Goal: Task Accomplishment & Management: Complete application form

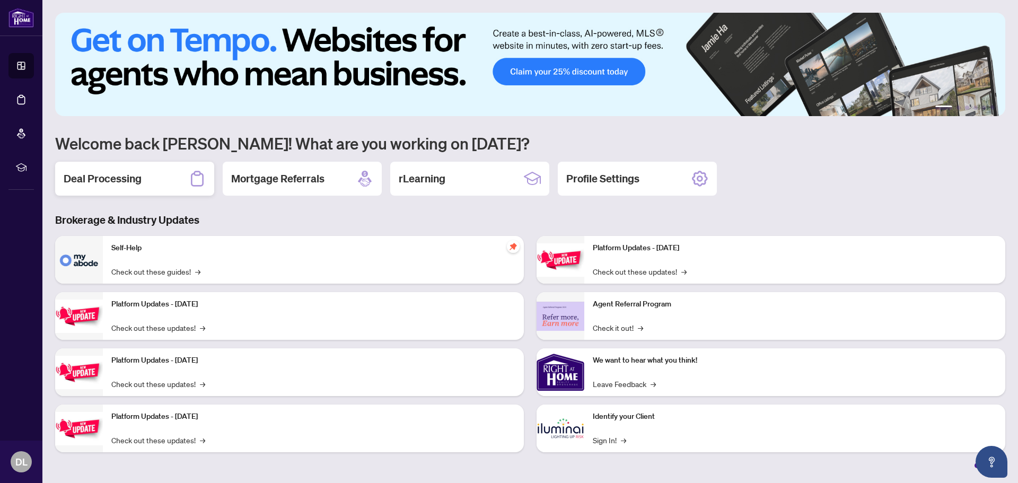
click at [92, 182] on h2 "Deal Processing" at bounding box center [103, 178] width 78 height 15
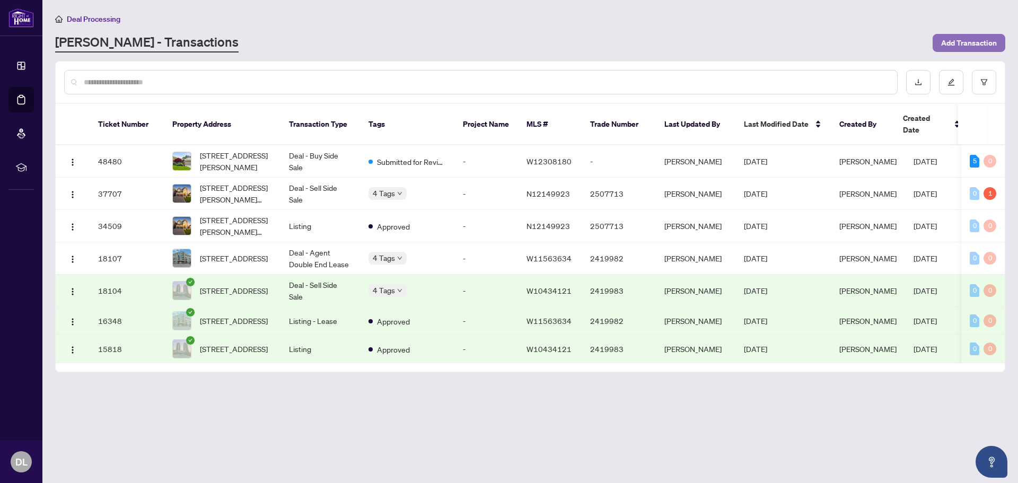
click at [987, 45] on span "Add Transaction" at bounding box center [969, 42] width 56 height 17
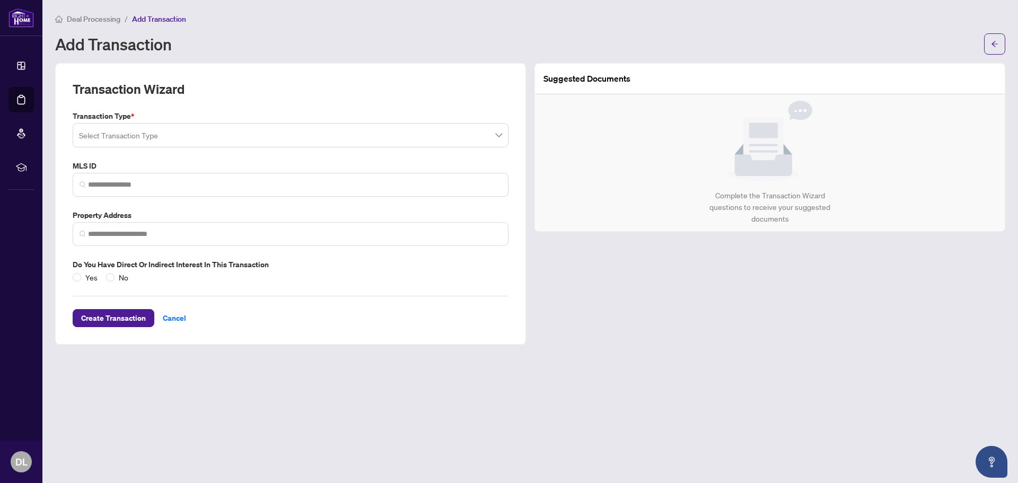
click at [166, 143] on input "search" at bounding box center [286, 136] width 414 height 23
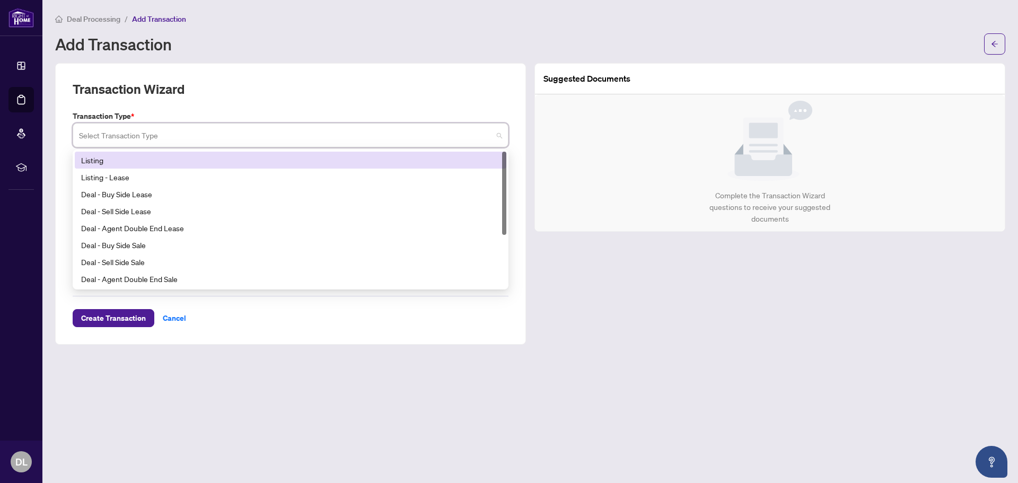
click at [113, 158] on div "Listing" at bounding box center [290, 160] width 419 height 12
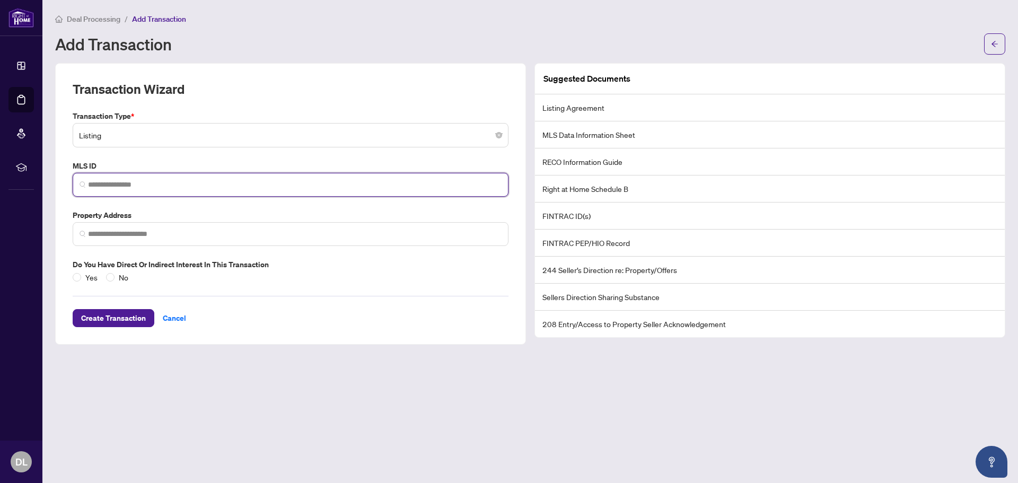
click at [201, 181] on input "search" at bounding box center [295, 184] width 414 height 11
paste input "*********"
drag, startPoint x: 135, startPoint y: 185, endPoint x: 43, endPoint y: 175, distance: 91.7
click at [43, 175] on main "Deal Processing / Add Transaction Add Transaction Transaction Wizard Transactio…" at bounding box center [530, 241] width 976 height 483
paste input "search"
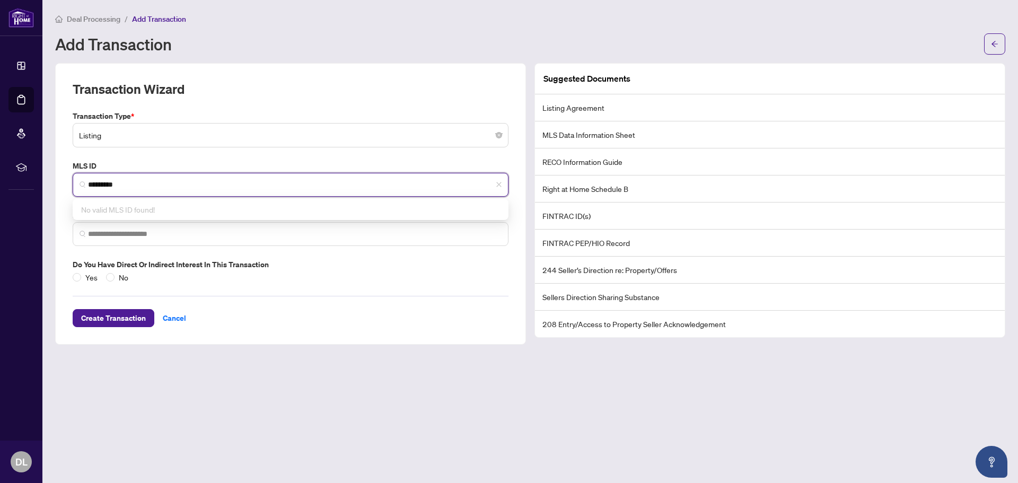
type input "*********"
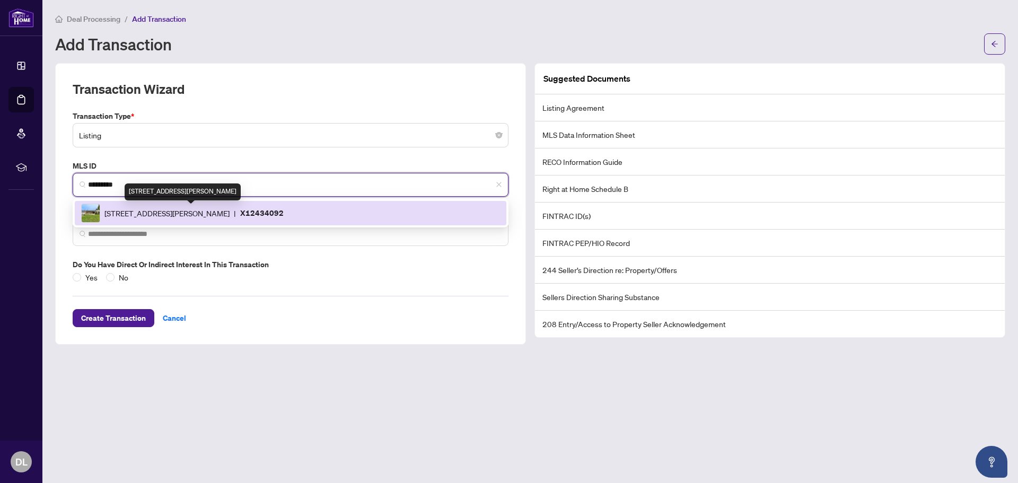
click at [184, 212] on span "[STREET_ADDRESS][PERSON_NAME]" at bounding box center [166, 213] width 125 height 12
type input "**********"
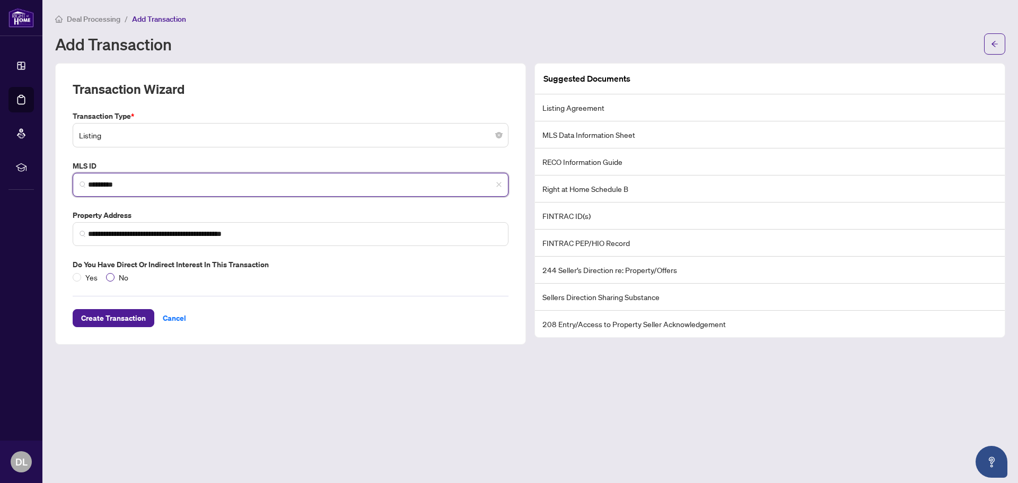
type input "*********"
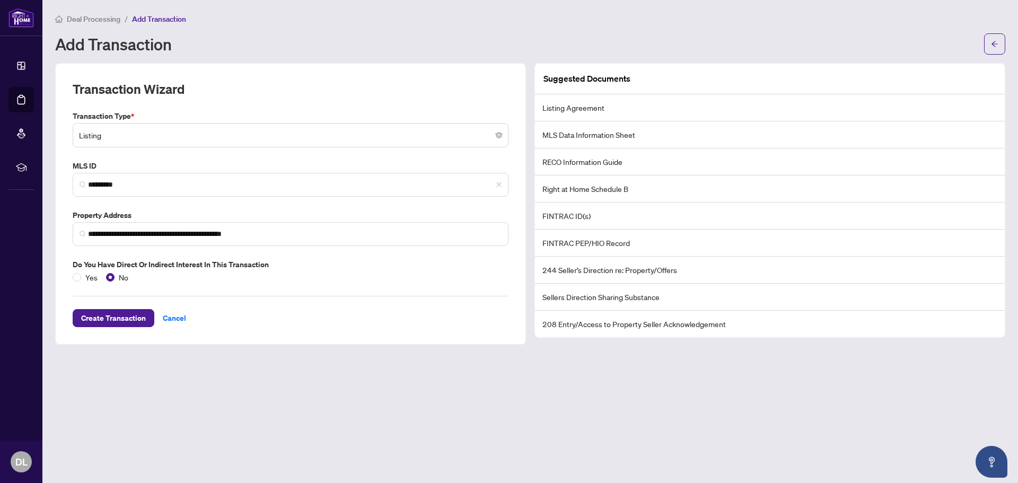
click at [585, 107] on li "Listing Agreement" at bounding box center [770, 107] width 470 height 27
click at [112, 317] on span "Create Transaction" at bounding box center [113, 318] width 65 height 17
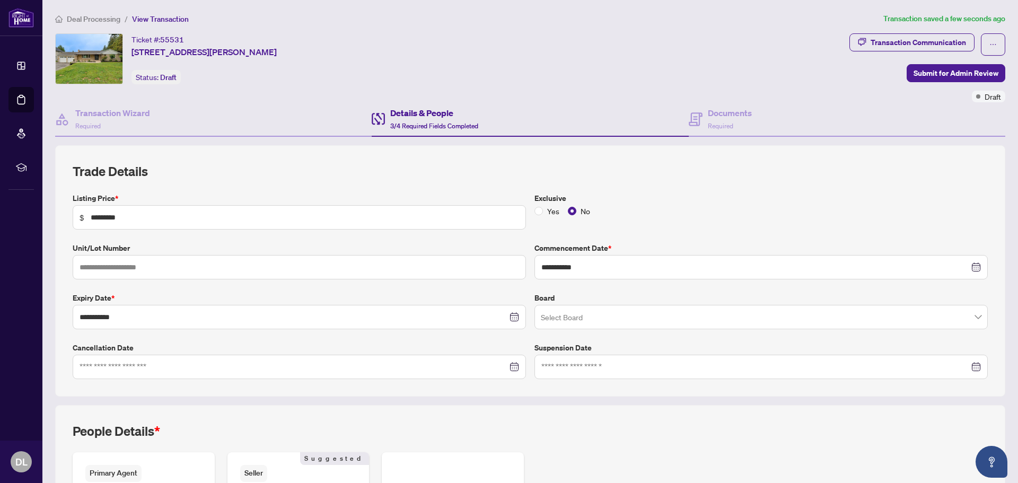
click at [638, 326] on input "search" at bounding box center [756, 318] width 431 height 23
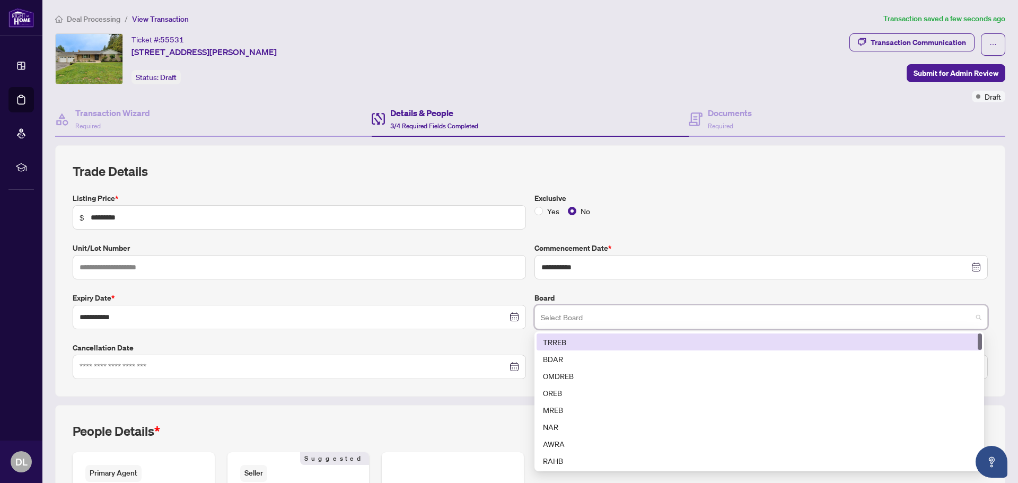
click at [624, 336] on div "TRREB" at bounding box center [759, 342] width 433 height 12
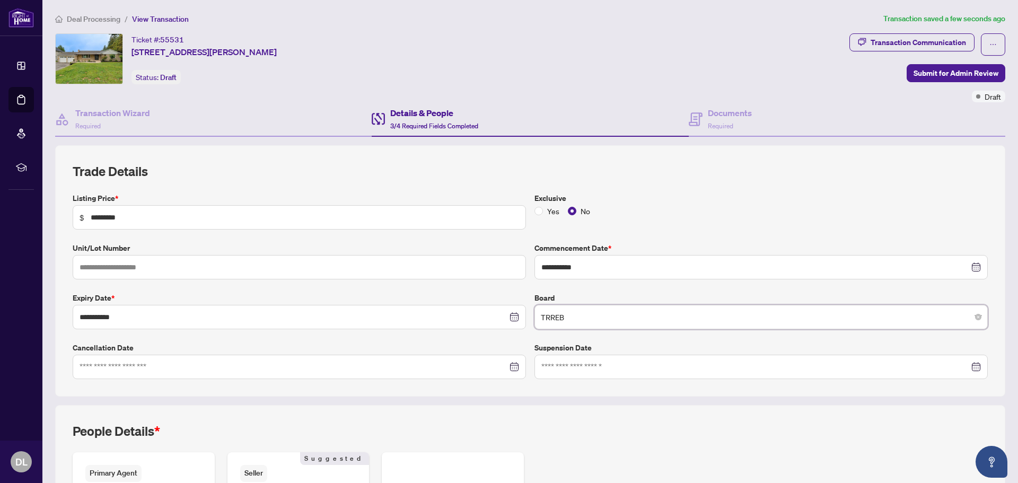
click at [613, 319] on span "TRREB" at bounding box center [761, 317] width 441 height 20
click at [178, 117] on div "Transaction Wizard Required" at bounding box center [213, 119] width 317 height 34
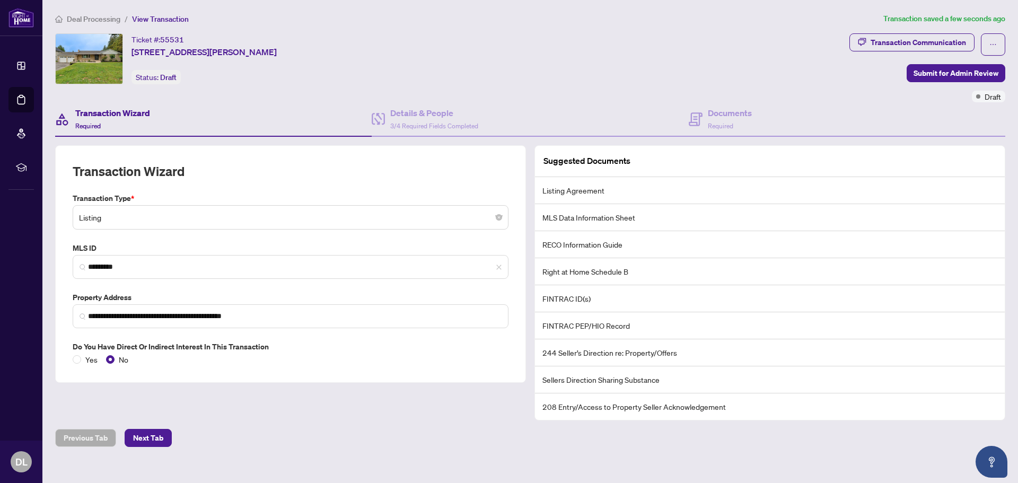
click at [584, 194] on li "Listing Agreement" at bounding box center [770, 190] width 470 height 27
click at [652, 192] on li "Listing Agreement" at bounding box center [770, 190] width 470 height 27
click at [145, 436] on span "Next Tab" at bounding box center [148, 437] width 30 height 17
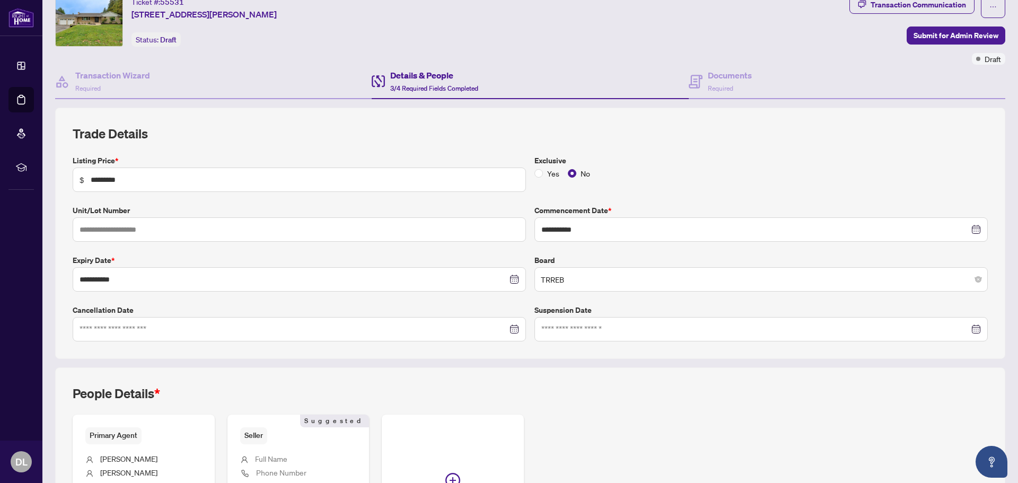
scroll to position [171, 0]
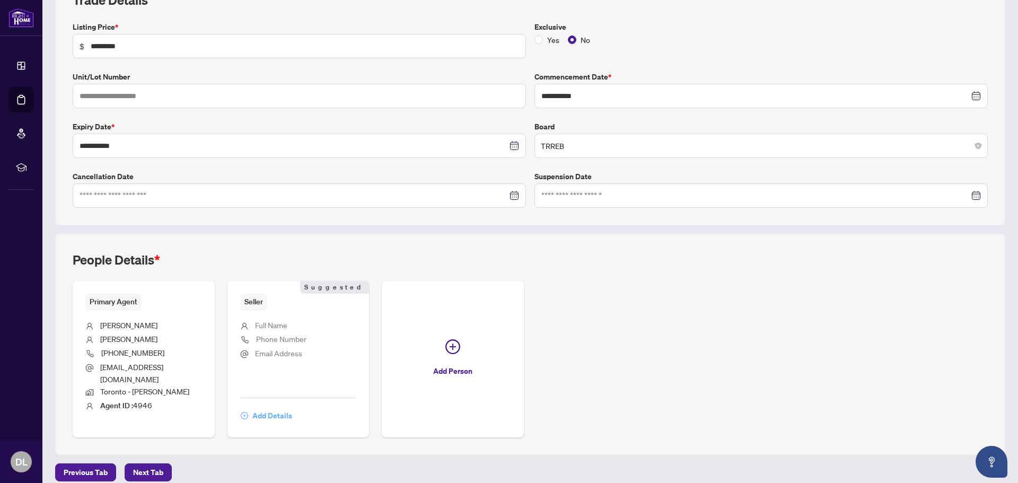
click at [263, 407] on span "Add Details" at bounding box center [272, 415] width 40 height 17
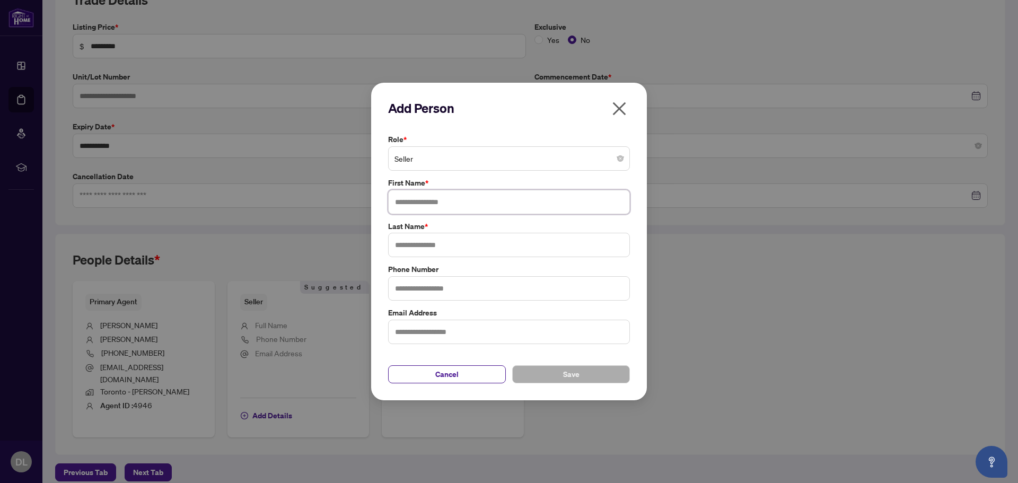
click at [454, 205] on input "text" at bounding box center [509, 202] width 242 height 24
type input "****"
type input "******"
type input "**********"
click at [561, 376] on button "Save" at bounding box center [571, 374] width 118 height 18
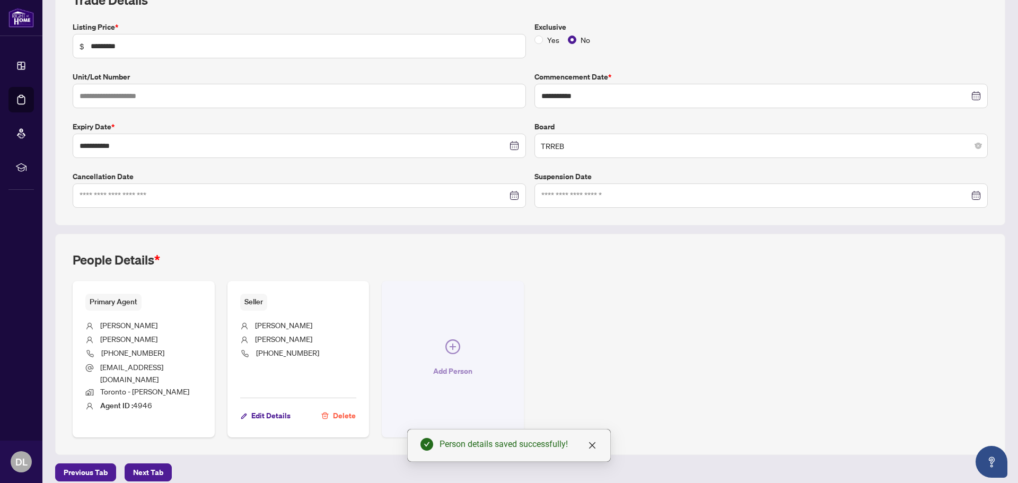
click at [443, 353] on button "Add Person" at bounding box center [453, 359] width 142 height 156
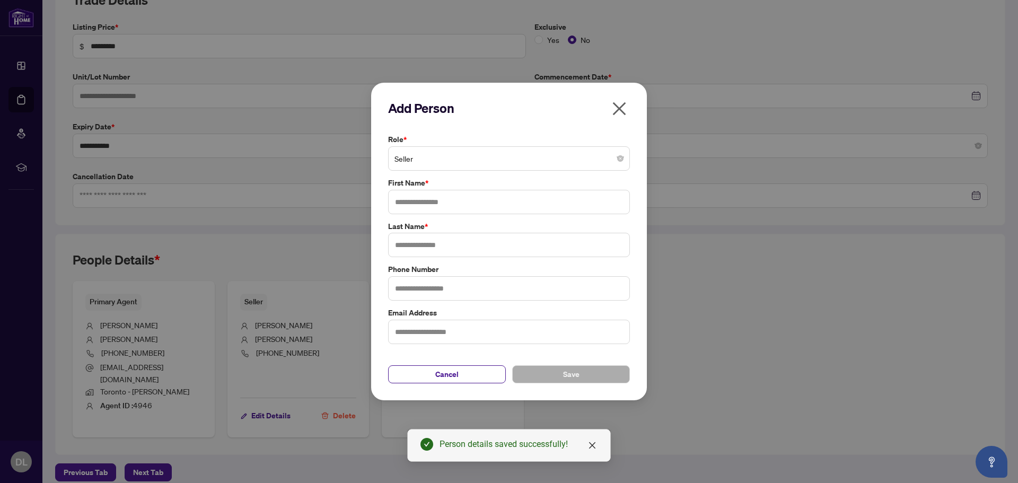
click at [464, 153] on span "Seller" at bounding box center [508, 158] width 229 height 20
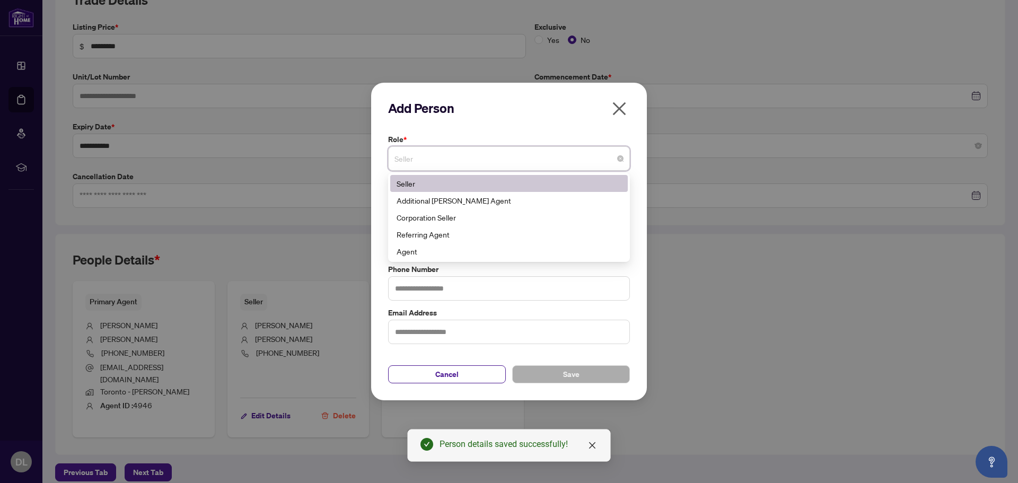
click at [432, 142] on label "Role *" at bounding box center [509, 140] width 242 height 12
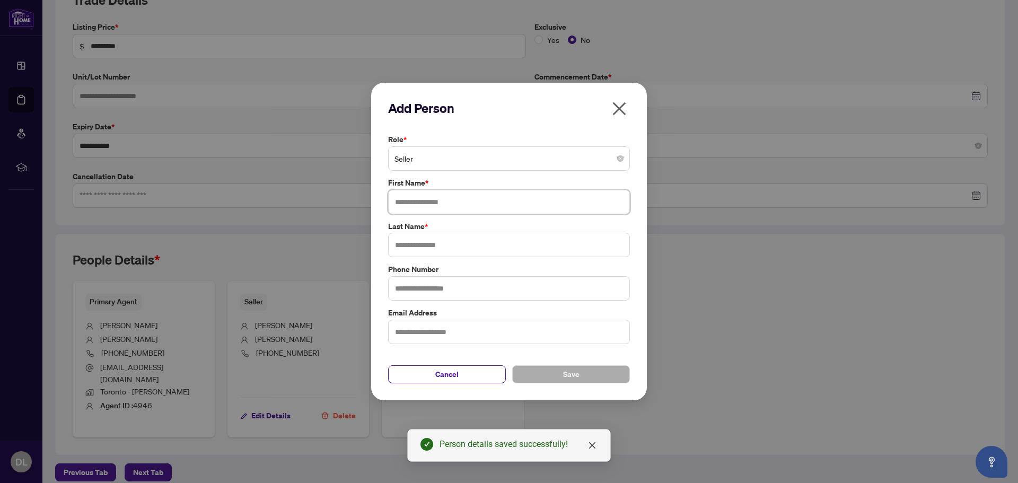
click at [427, 193] on input "text" at bounding box center [509, 202] width 242 height 24
type input "****"
type input "******"
click at [437, 289] on input "text" at bounding box center [509, 288] width 242 height 24
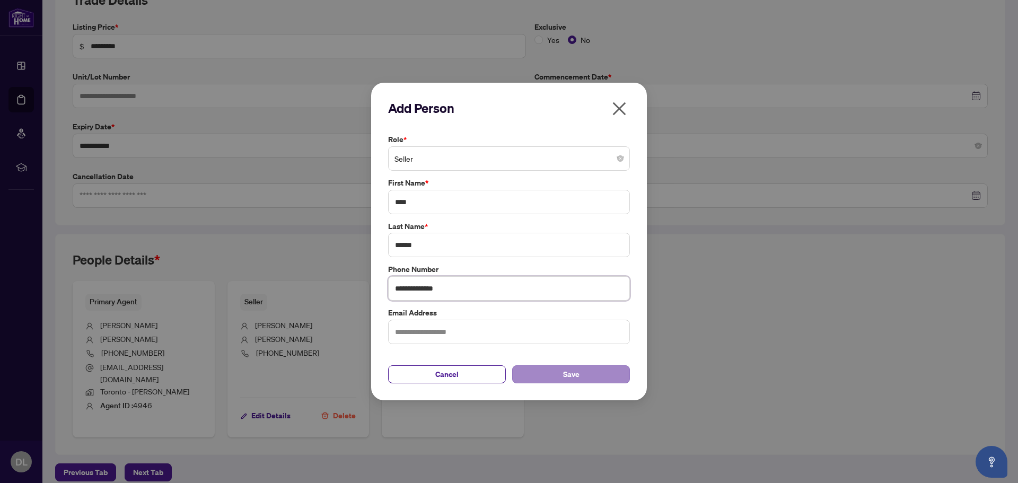
type input "**********"
click at [573, 377] on span "Save" at bounding box center [571, 374] width 16 height 17
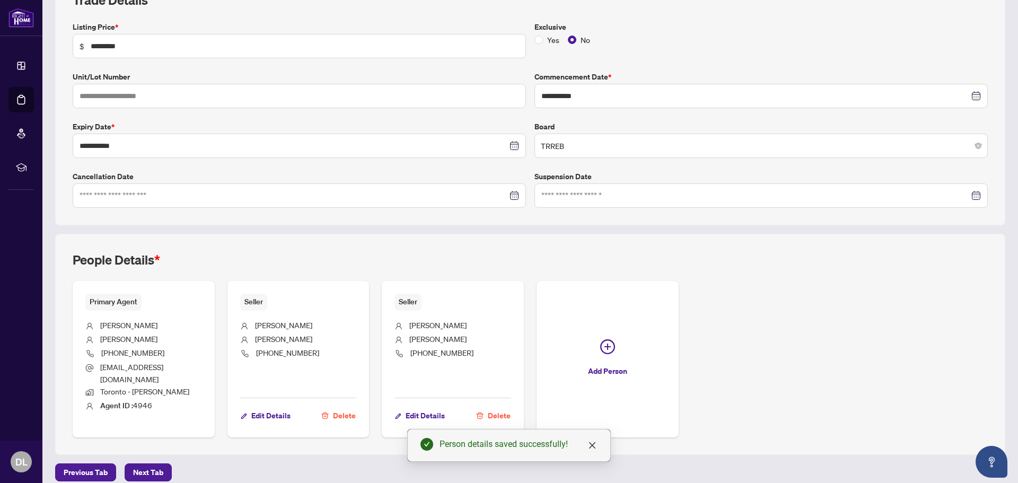
drag, startPoint x: 144, startPoint y: 458, endPoint x: 173, endPoint y: 461, distance: 29.3
click at [145, 464] on span "Next Tab" at bounding box center [148, 472] width 30 height 17
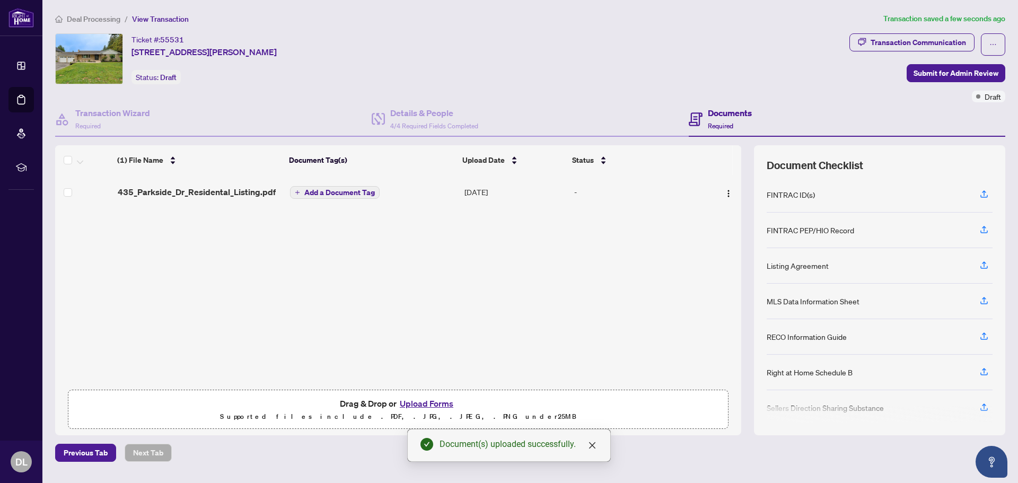
click at [328, 190] on span "Add a Document Tag" at bounding box center [339, 192] width 71 height 7
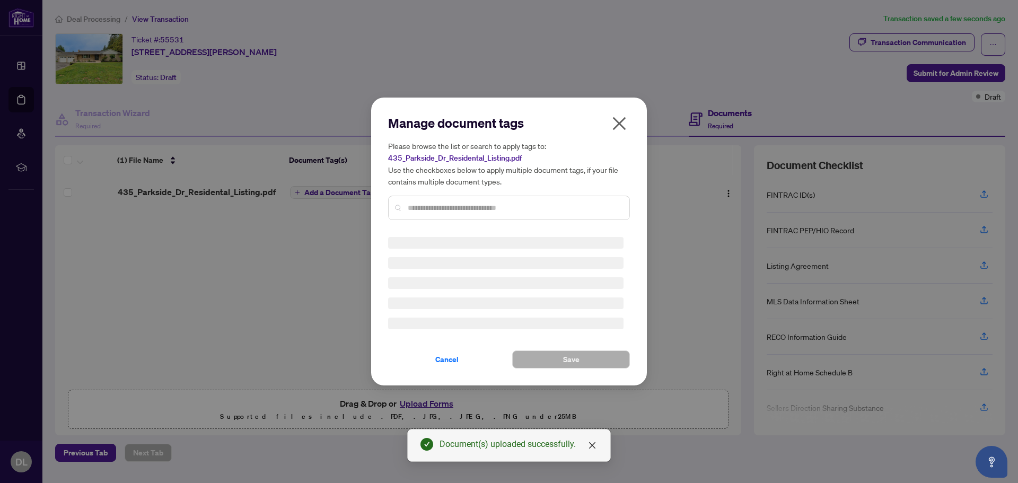
click at [458, 210] on div "Manage document tags Please browse the list or search to apply tags to: 435_Par…" at bounding box center [509, 242] width 242 height 254
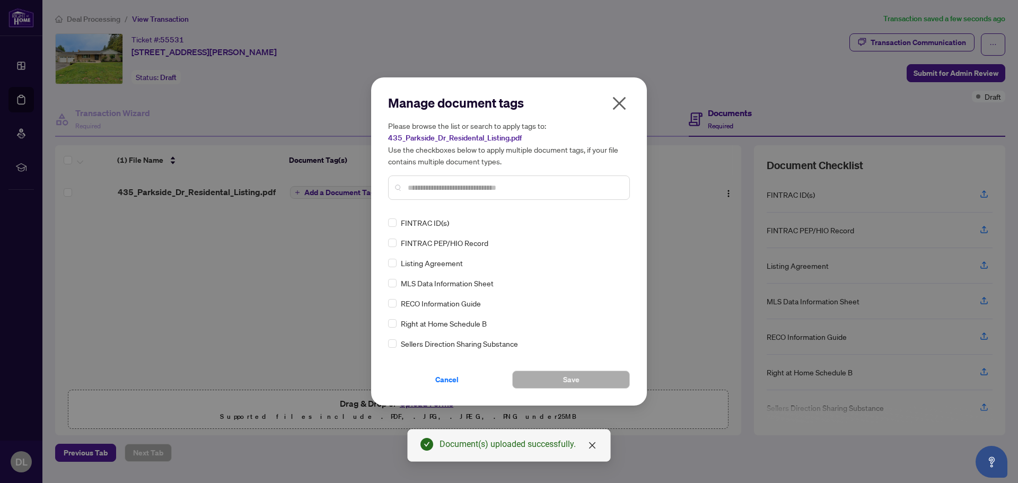
click at [453, 179] on div at bounding box center [509, 187] width 242 height 24
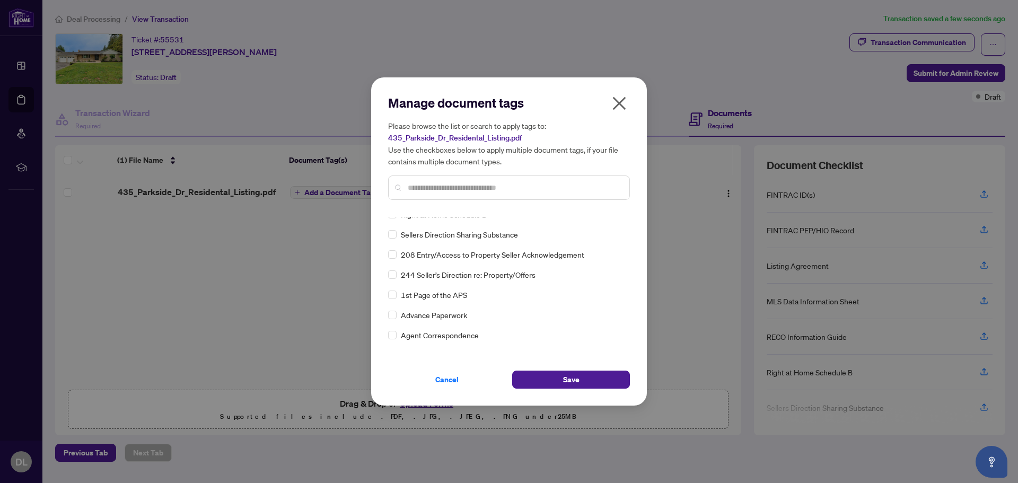
scroll to position [122, 0]
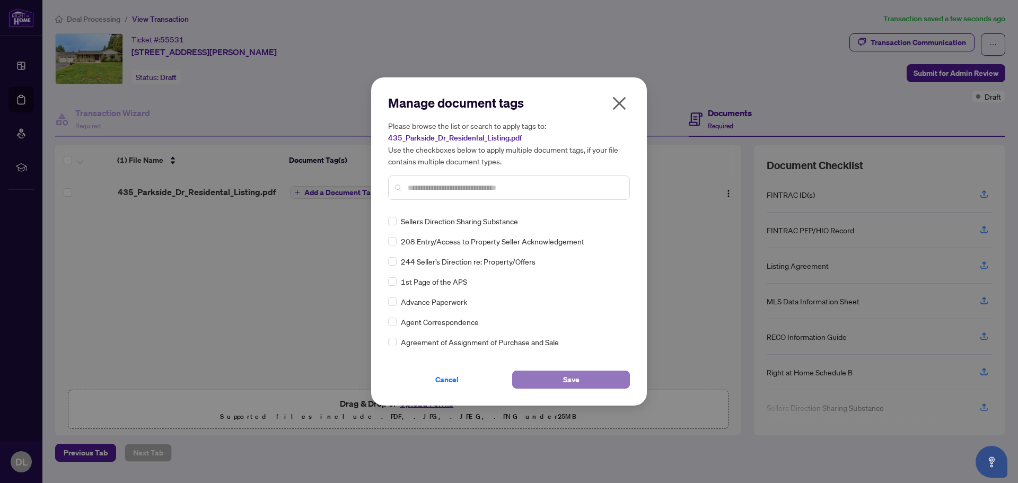
click at [554, 376] on button "Save" at bounding box center [571, 380] width 118 height 18
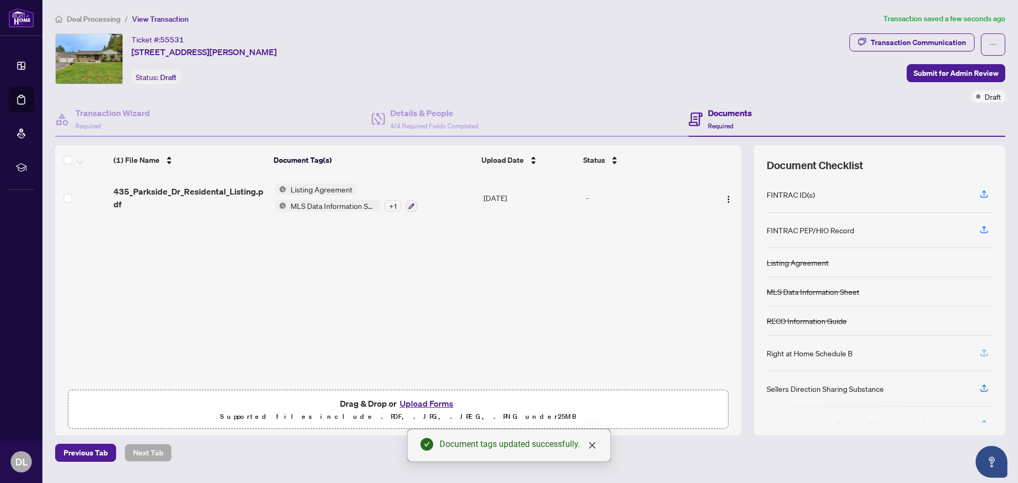
click at [984, 350] on icon "button" at bounding box center [984, 351] width 4 height 5
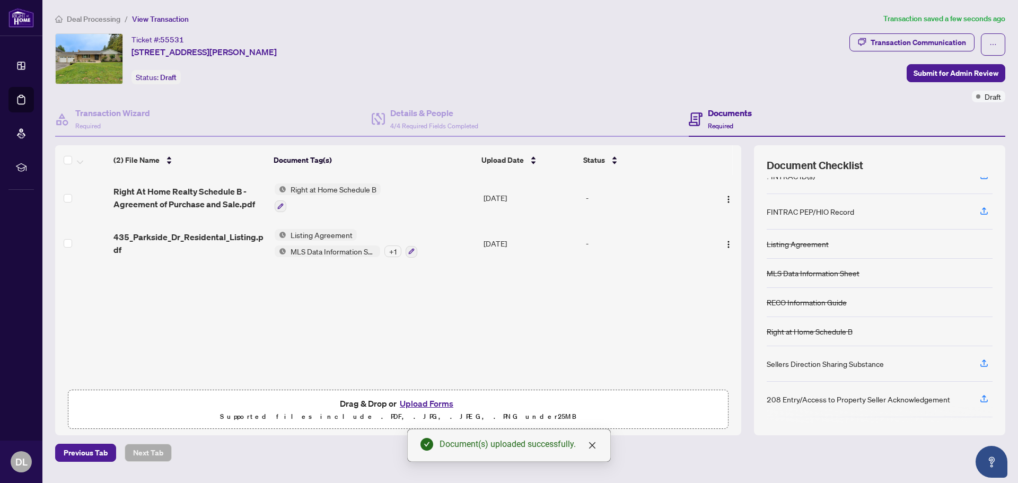
scroll to position [0, 0]
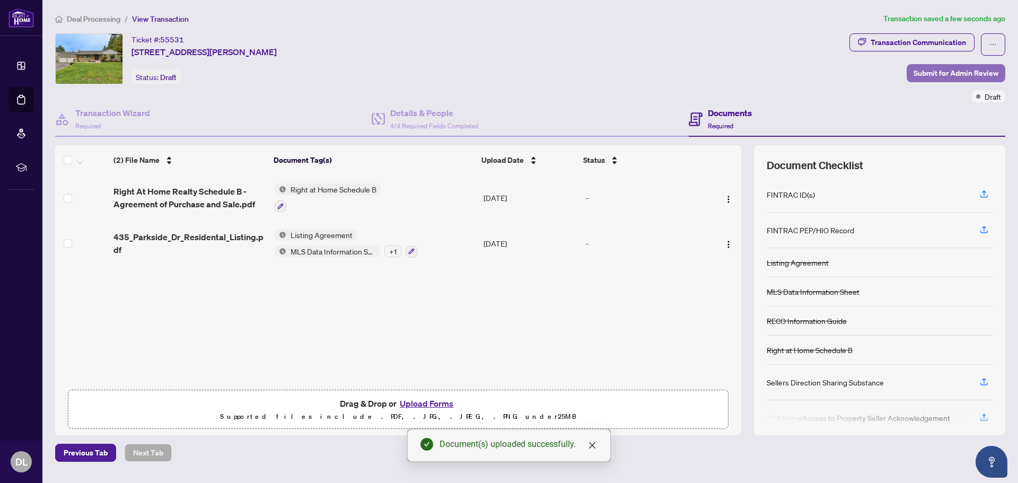
click at [960, 76] on span "Submit for Admin Review" at bounding box center [955, 73] width 85 height 17
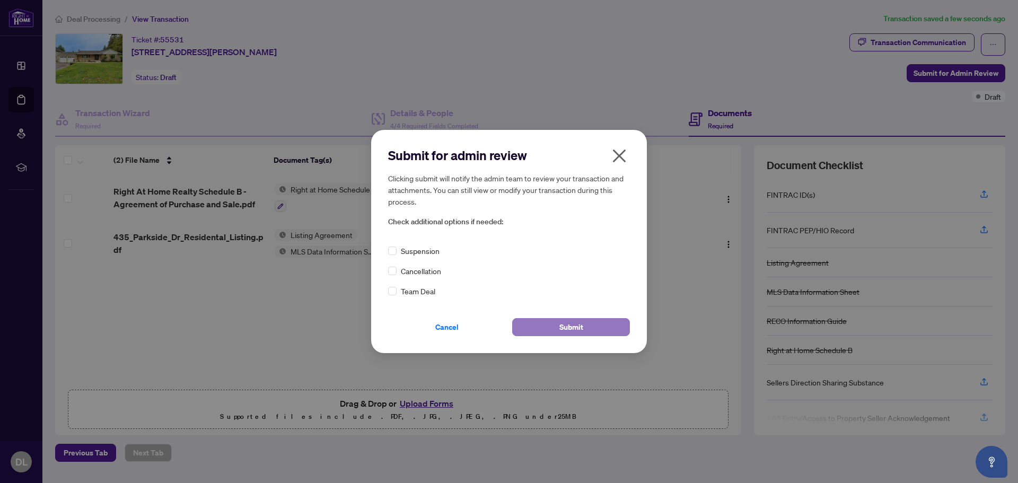
click at [564, 324] on span "Submit" at bounding box center [571, 327] width 24 height 17
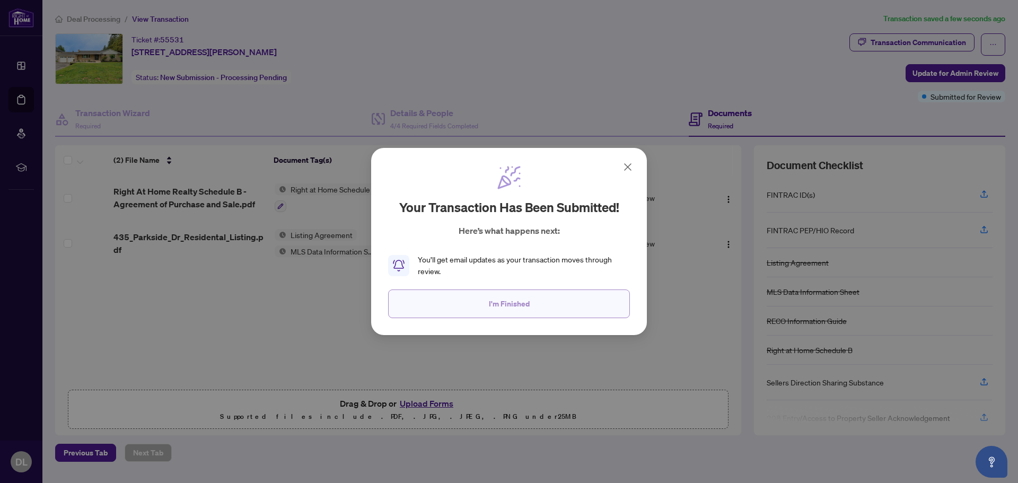
click at [507, 303] on span "I'm Finished" at bounding box center [509, 303] width 41 height 17
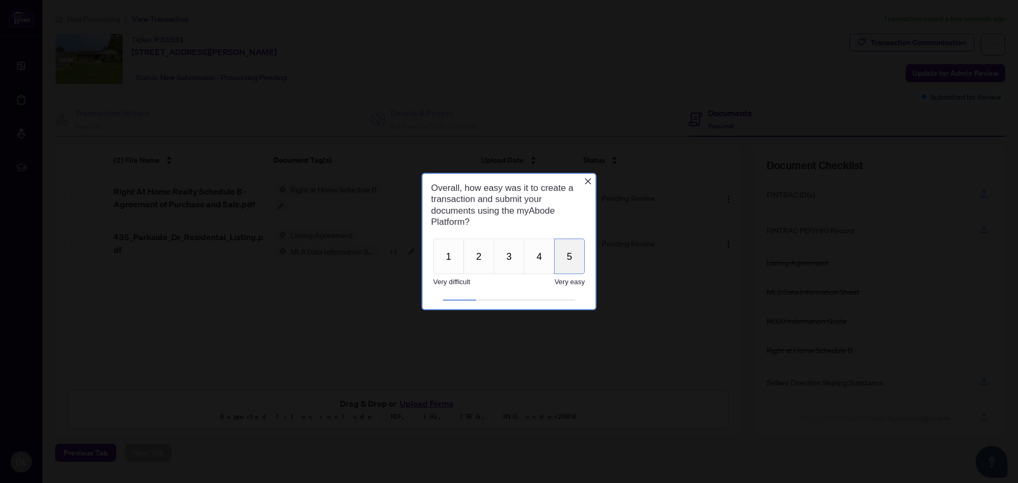
click at [572, 262] on button "5" at bounding box center [569, 257] width 31 height 36
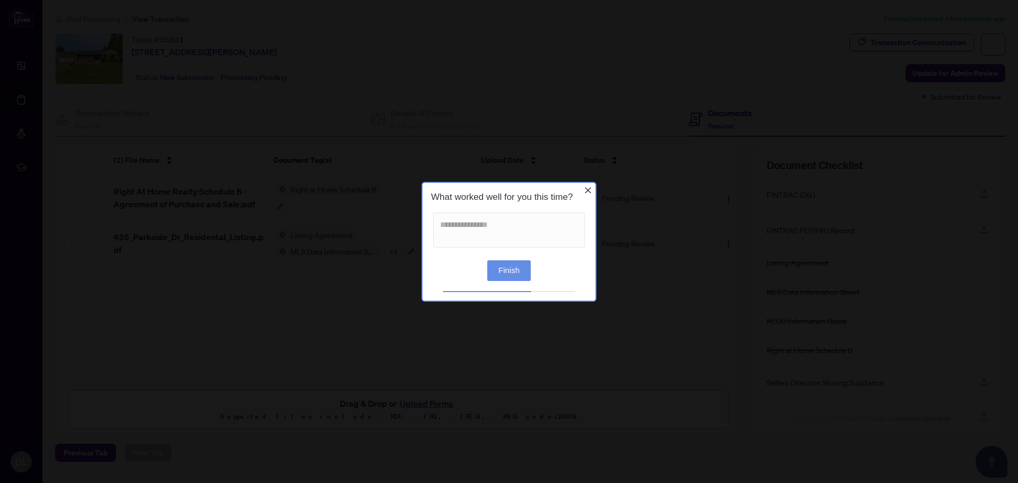
click at [517, 267] on button "Finish" at bounding box center [508, 270] width 43 height 21
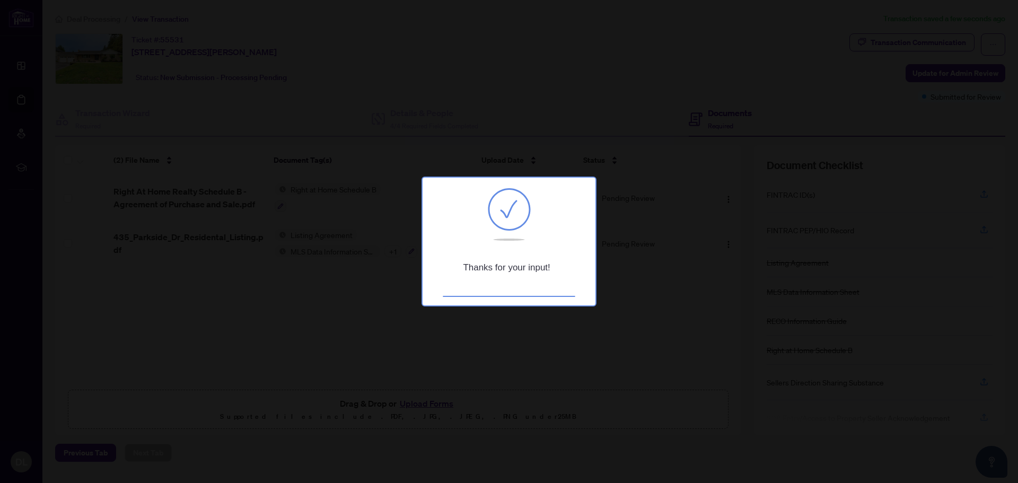
click at [702, 275] on div at bounding box center [509, 241] width 1018 height 483
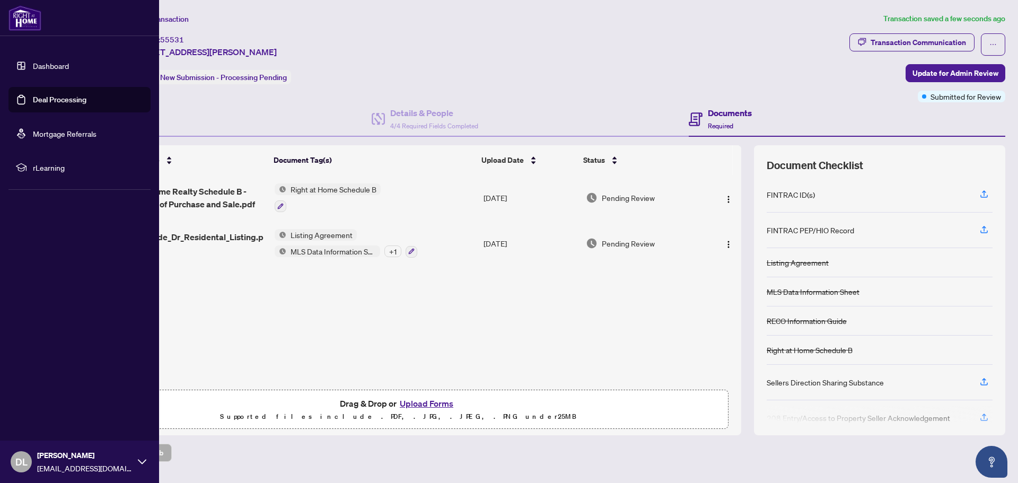
click at [33, 61] on link "Dashboard" at bounding box center [51, 66] width 36 height 10
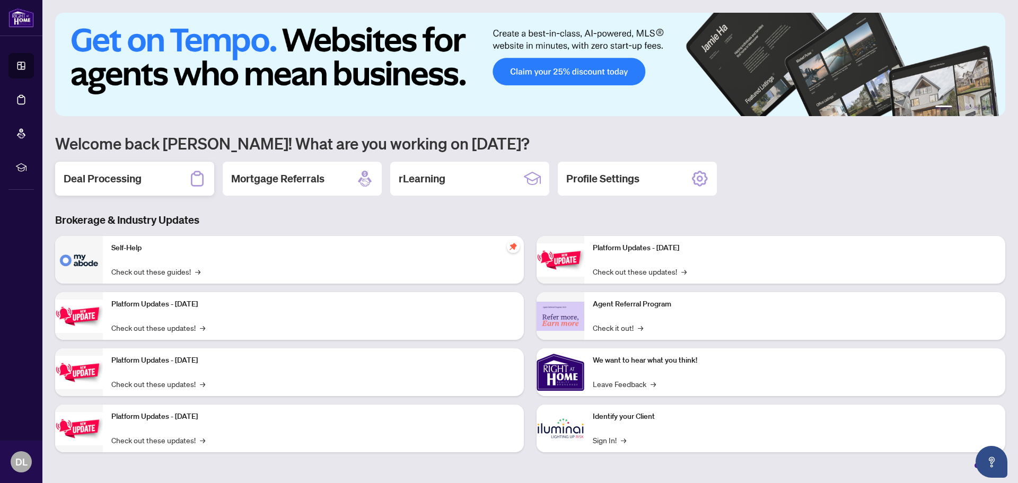
click at [129, 171] on h2 "Deal Processing" at bounding box center [103, 178] width 78 height 15
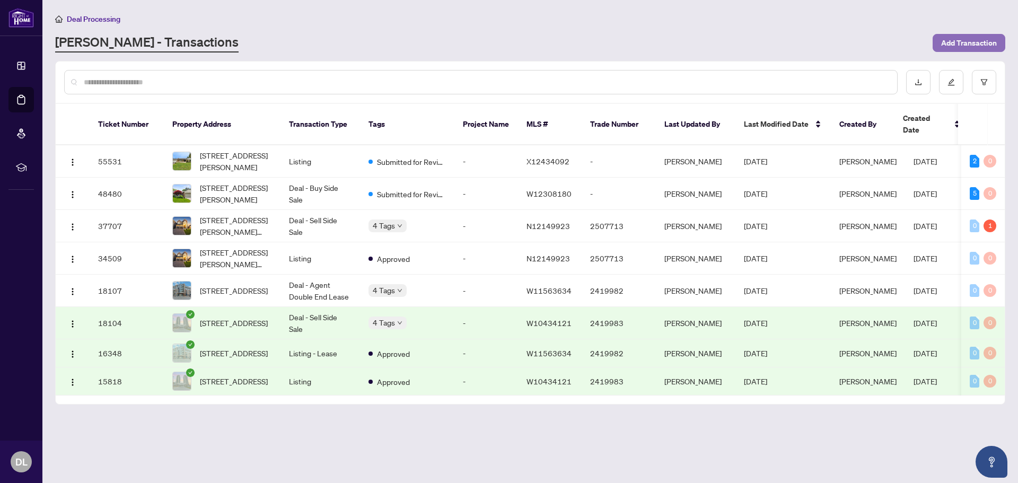
click at [963, 45] on span "Add Transaction" at bounding box center [969, 42] width 56 height 17
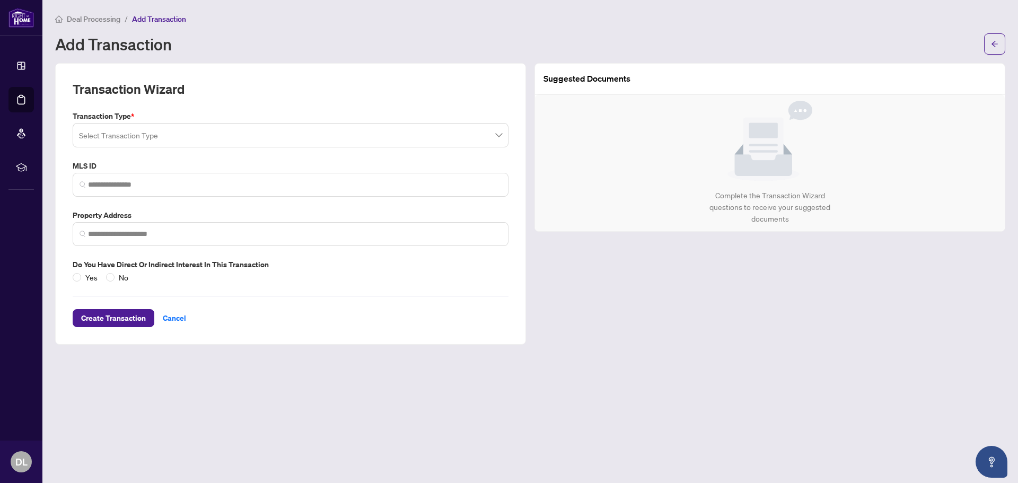
click at [160, 137] on input "search" at bounding box center [286, 136] width 414 height 23
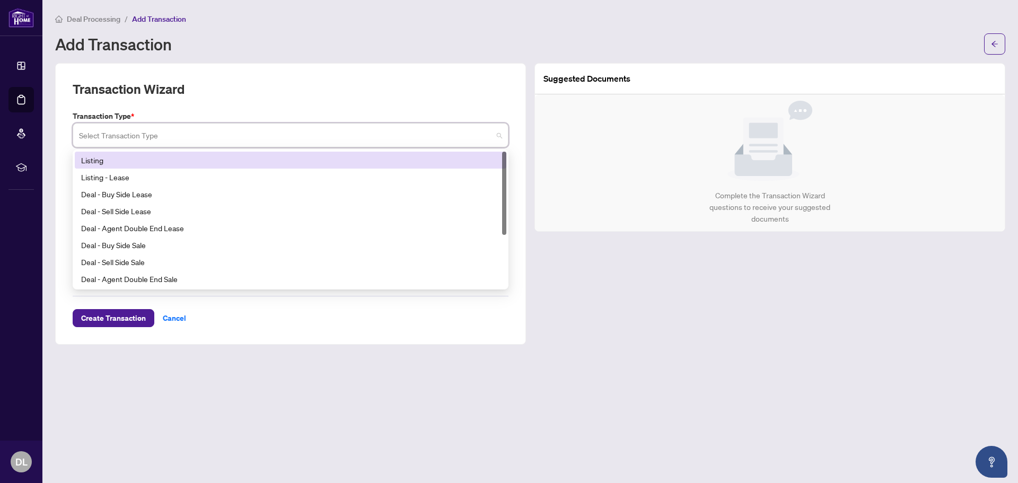
click at [150, 160] on div "Listing" at bounding box center [290, 160] width 419 height 12
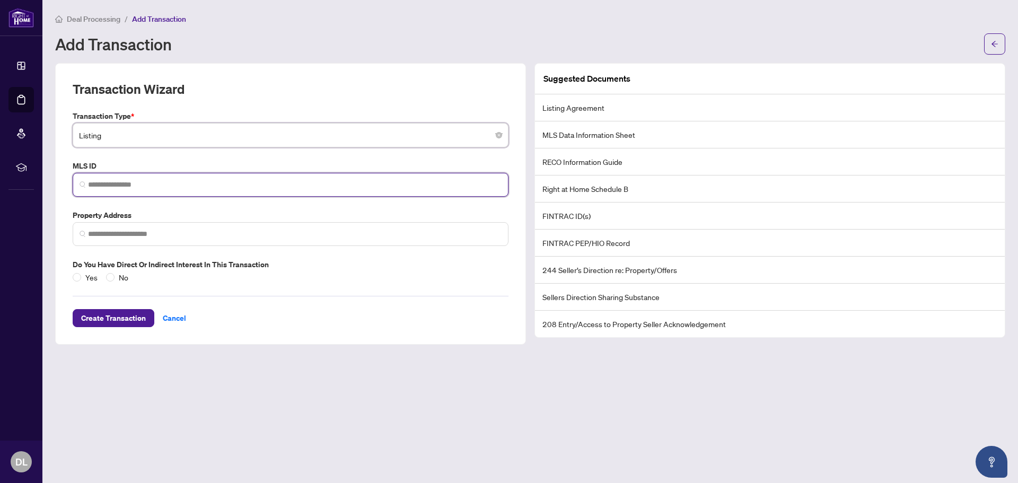
click at [134, 183] on input "search" at bounding box center [295, 184] width 414 height 11
paste input "*********"
type input "*********"
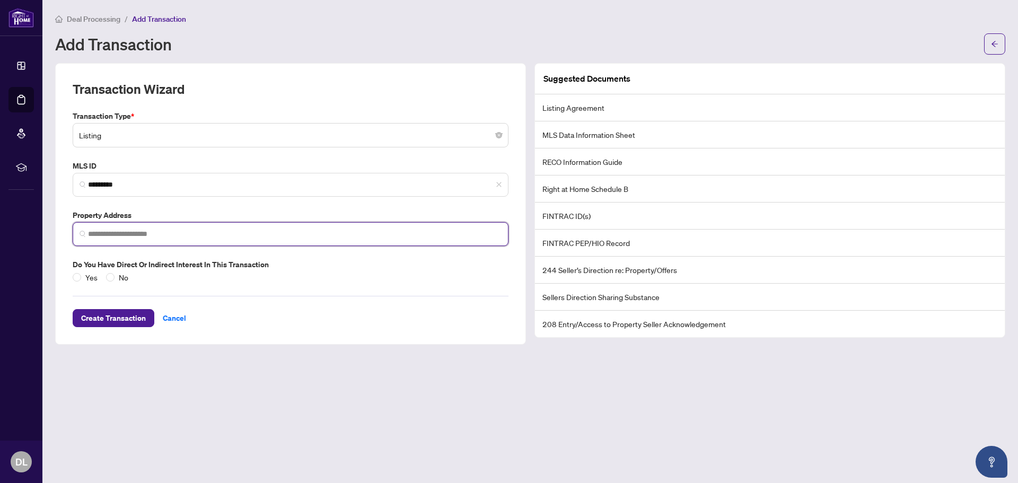
click at [144, 230] on input "search" at bounding box center [295, 234] width 414 height 11
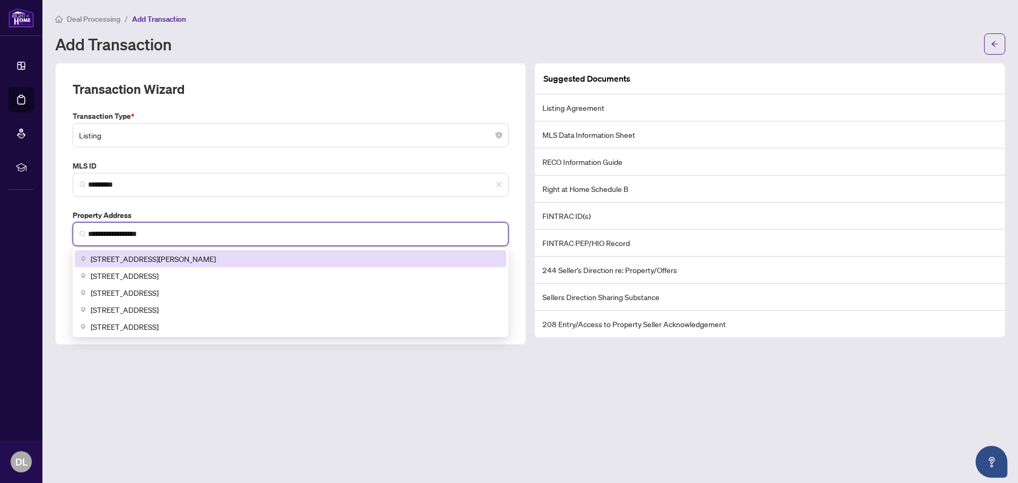
click at [155, 258] on span "[STREET_ADDRESS][PERSON_NAME]" at bounding box center [153, 259] width 125 height 12
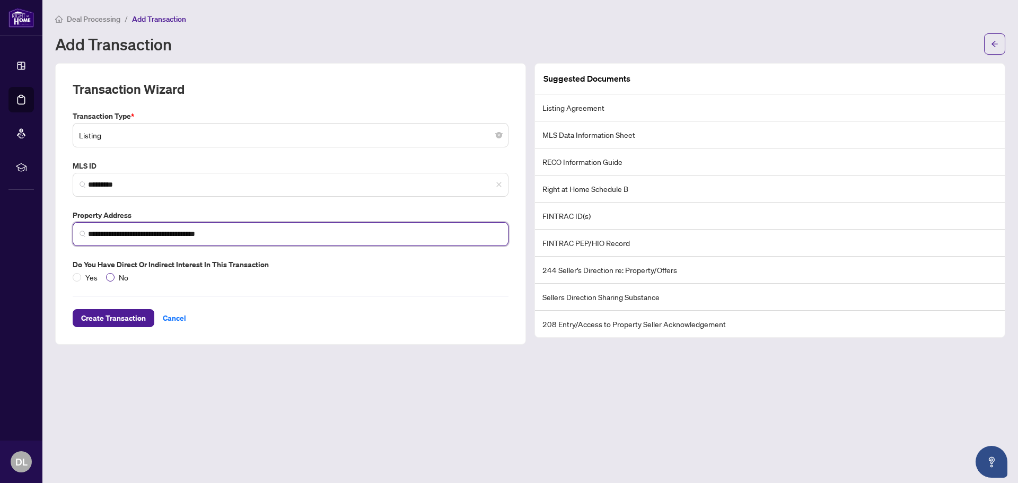
type input "**********"
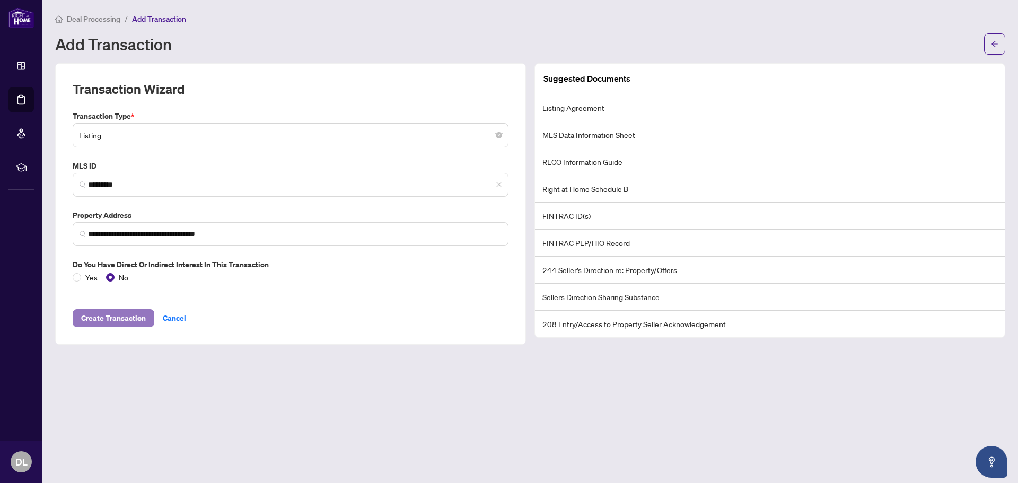
click at [98, 320] on span "Create Transaction" at bounding box center [113, 318] width 65 height 17
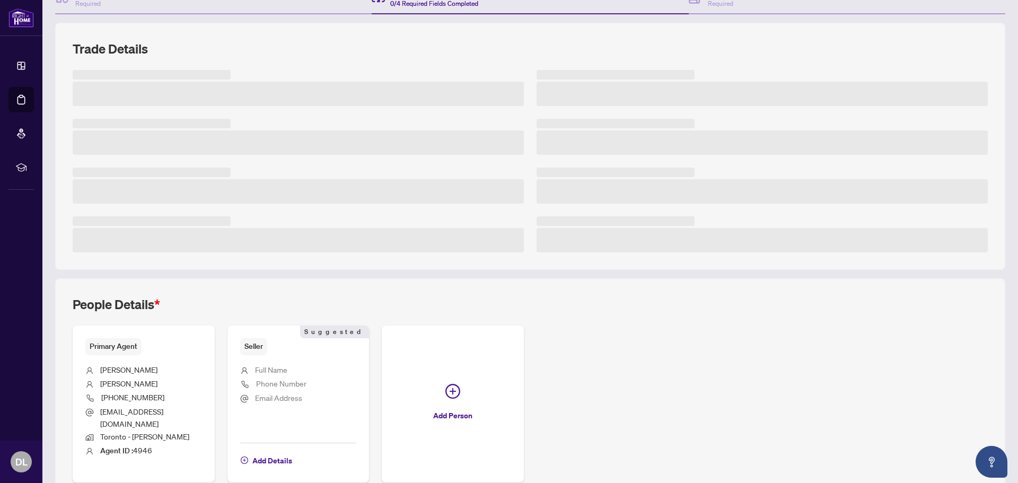
scroll to position [167, 0]
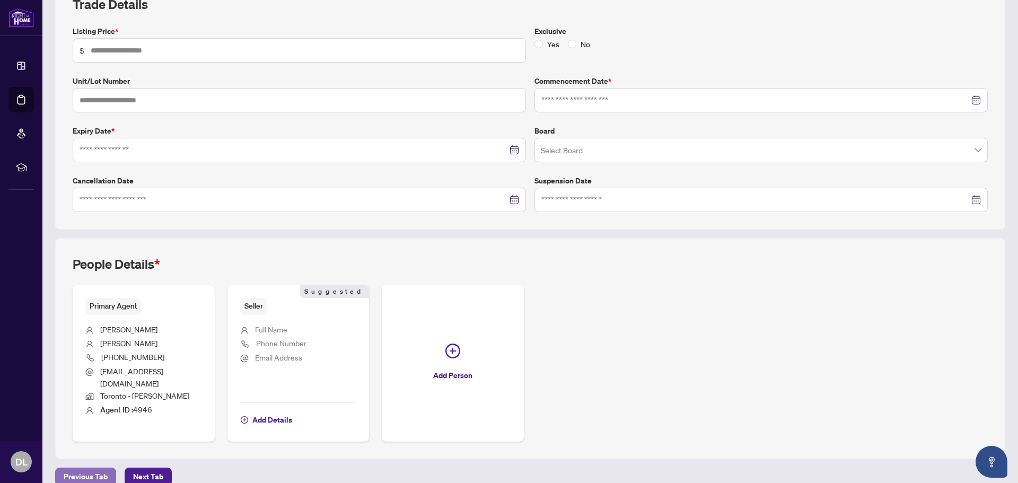
click at [84, 468] on span "Previous Tab" at bounding box center [86, 476] width 44 height 17
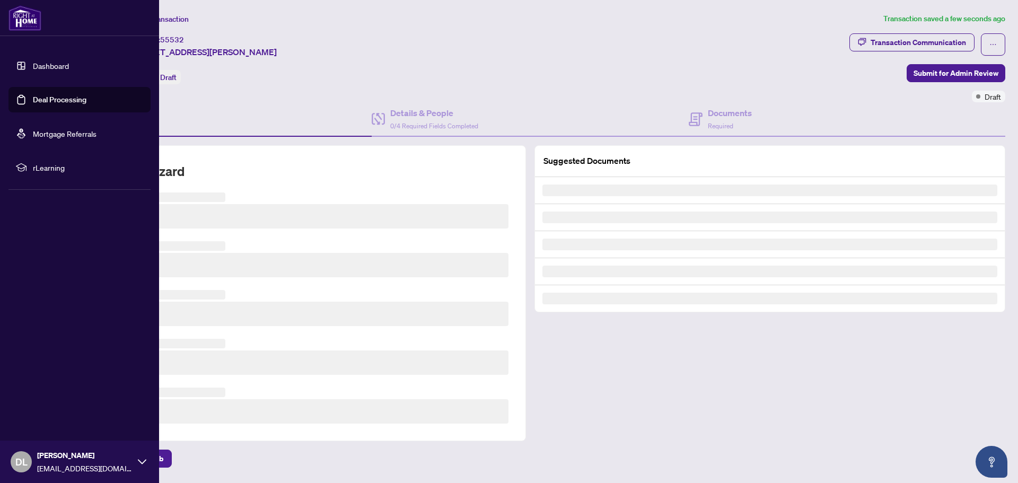
click at [33, 63] on link "Dashboard" at bounding box center [51, 66] width 36 height 10
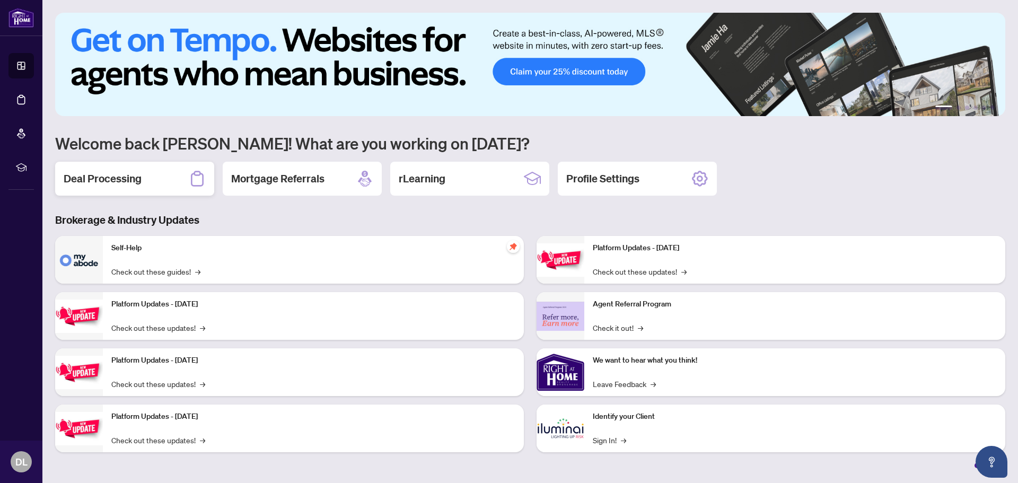
click at [137, 168] on div "Deal Processing" at bounding box center [134, 179] width 159 height 34
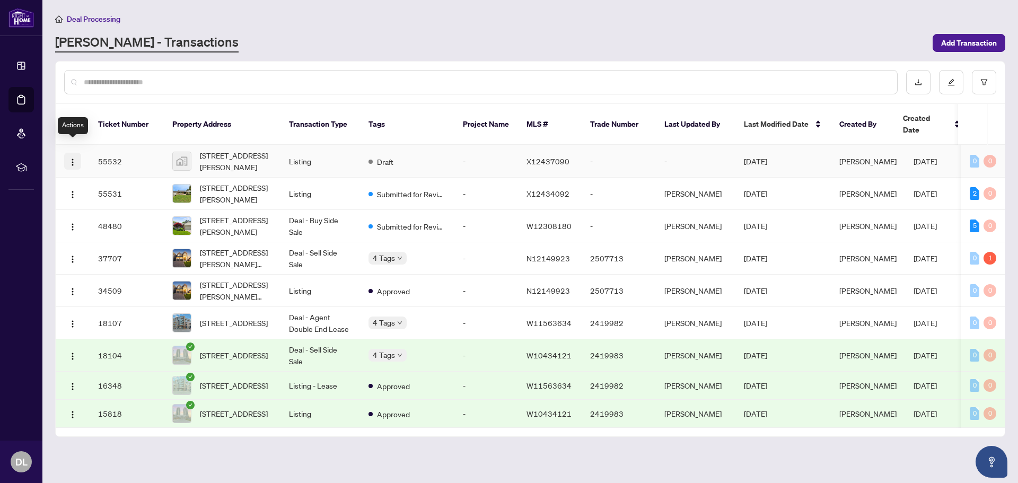
click at [73, 158] on img "button" at bounding box center [72, 162] width 8 height 8
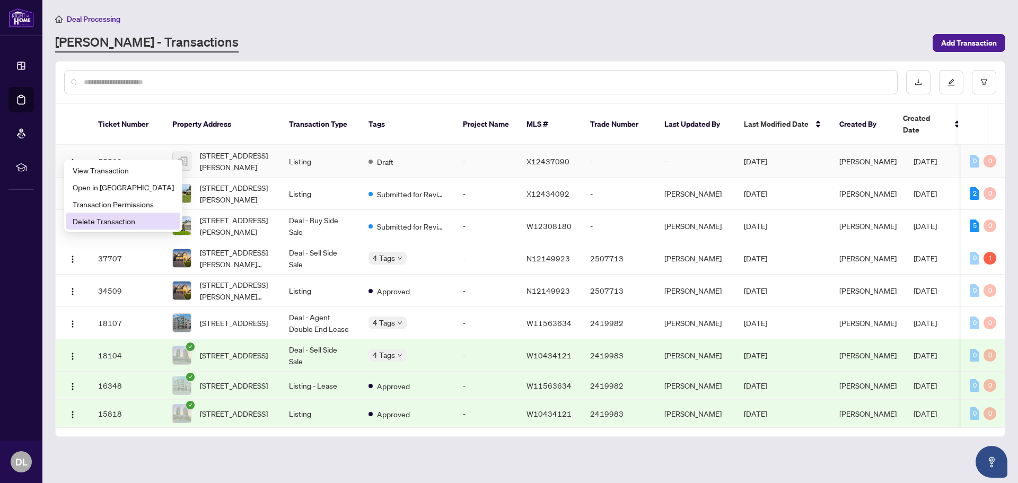
click at [76, 218] on span "Delete Transaction" at bounding box center [123, 221] width 101 height 12
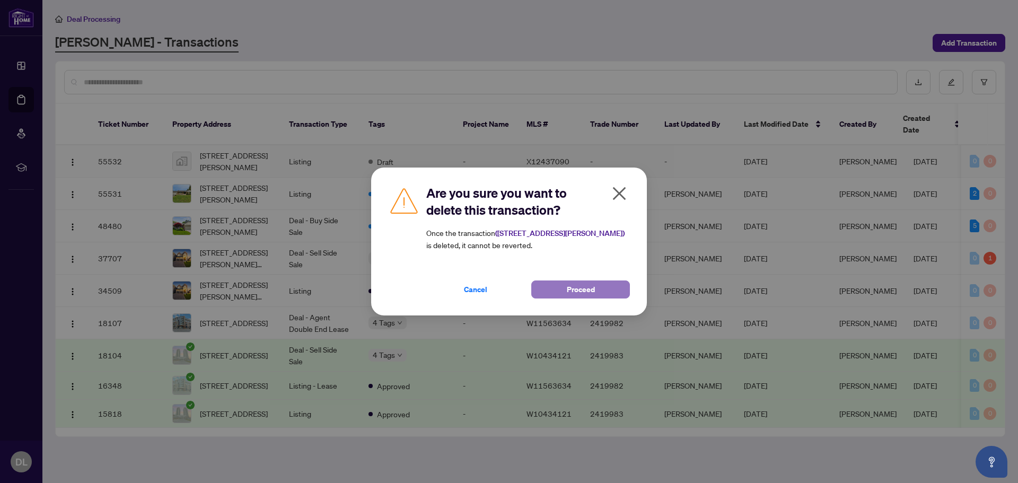
click at [588, 289] on span "Proceed" at bounding box center [581, 289] width 28 height 17
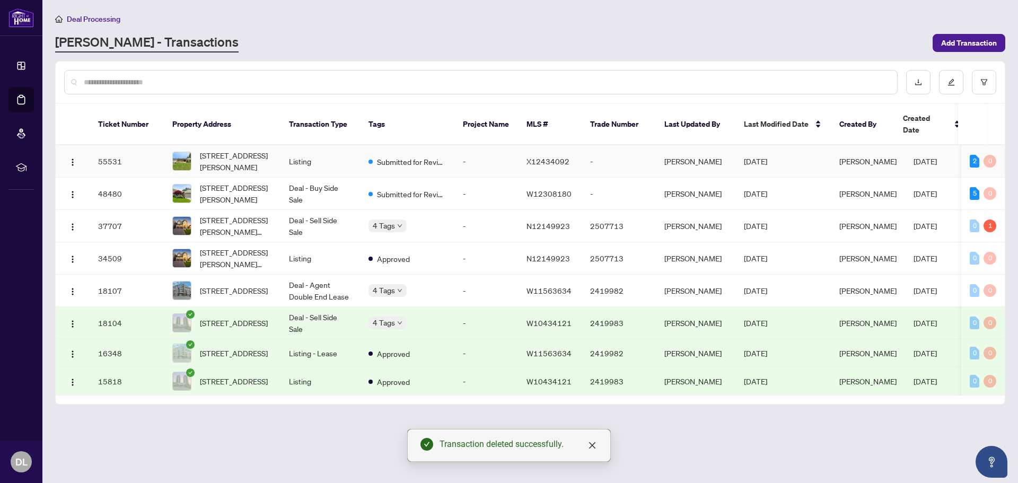
click at [320, 154] on td "Listing" at bounding box center [320, 161] width 80 height 32
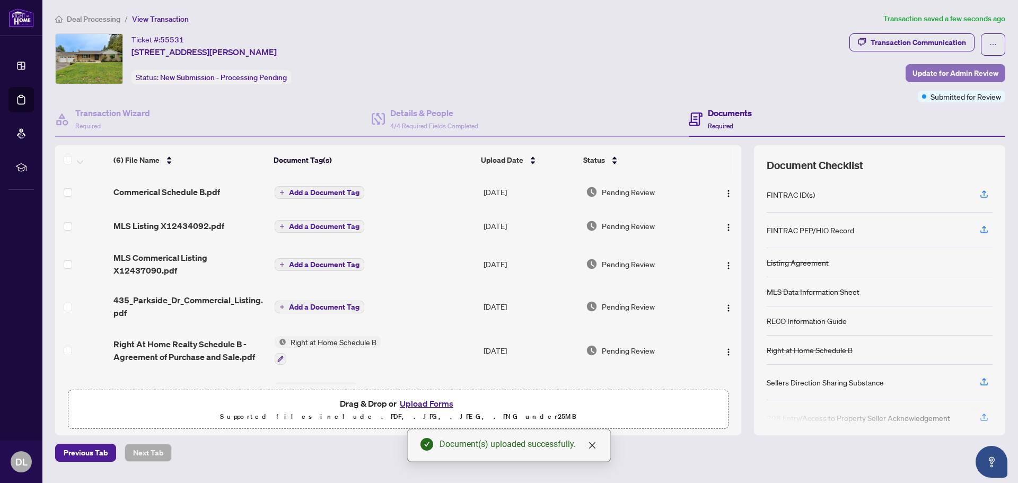
click at [944, 71] on span "Update for Admin Review" at bounding box center [955, 73] width 86 height 17
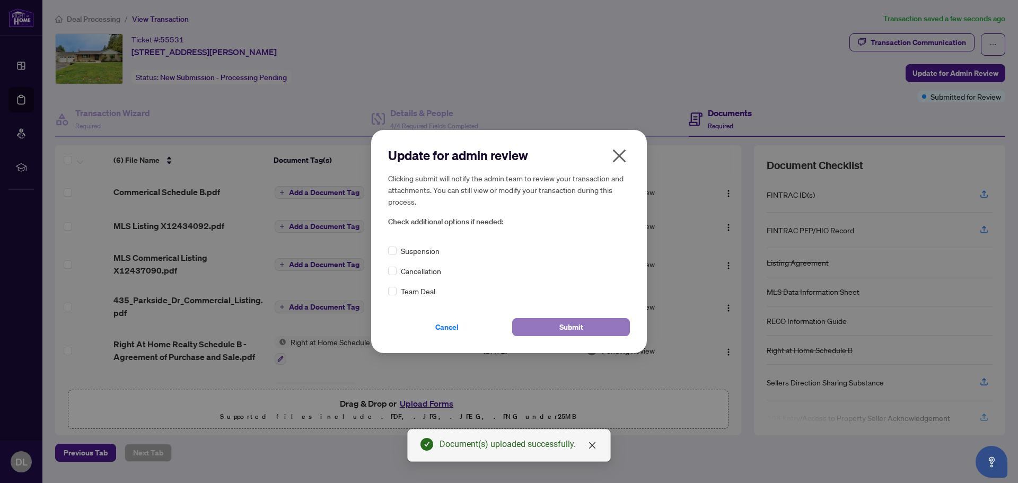
click at [579, 323] on span "Submit" at bounding box center [571, 327] width 24 height 17
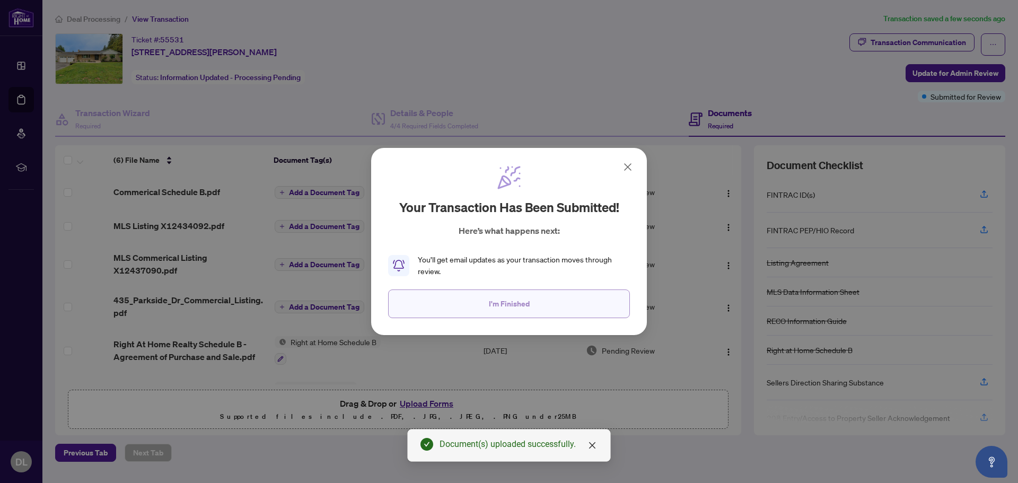
click at [556, 308] on button "I'm Finished" at bounding box center [509, 303] width 242 height 29
